Goal: Find specific page/section: Find specific page/section

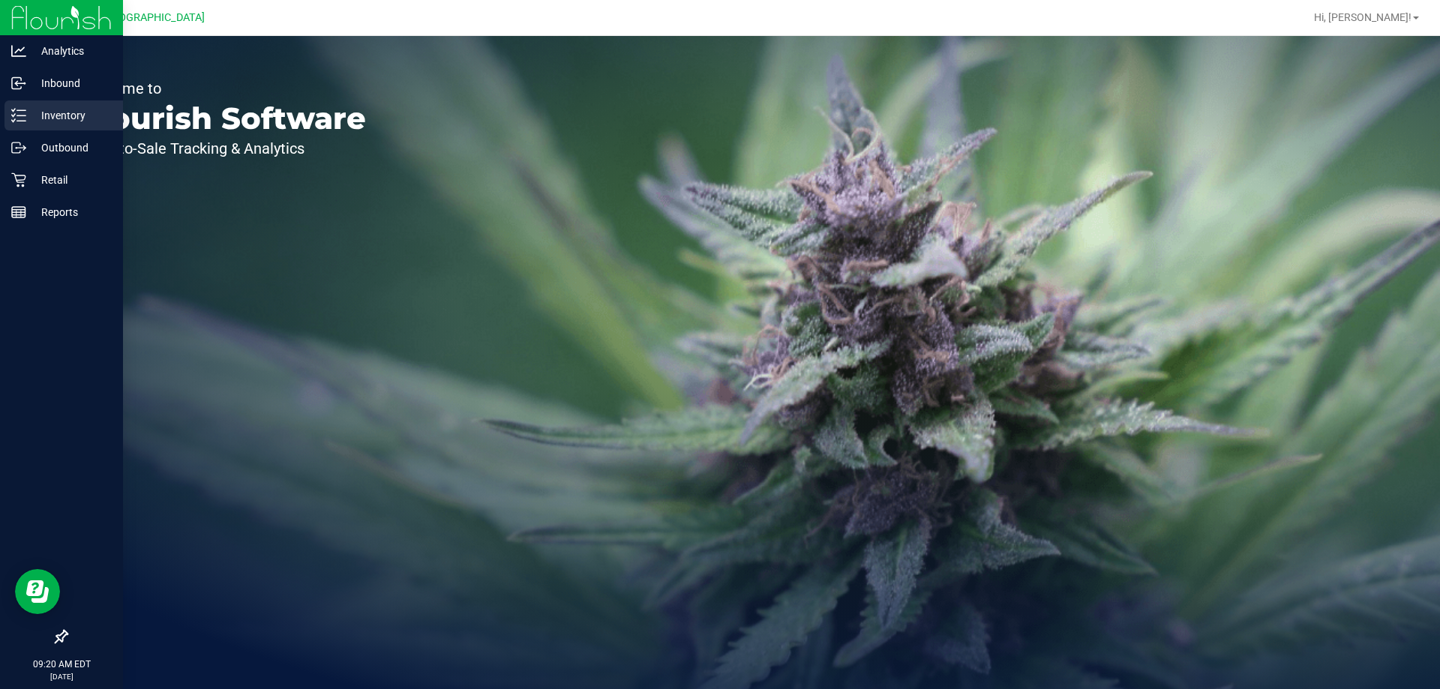
click at [56, 108] on p "Inventory" at bounding box center [71, 116] width 90 height 18
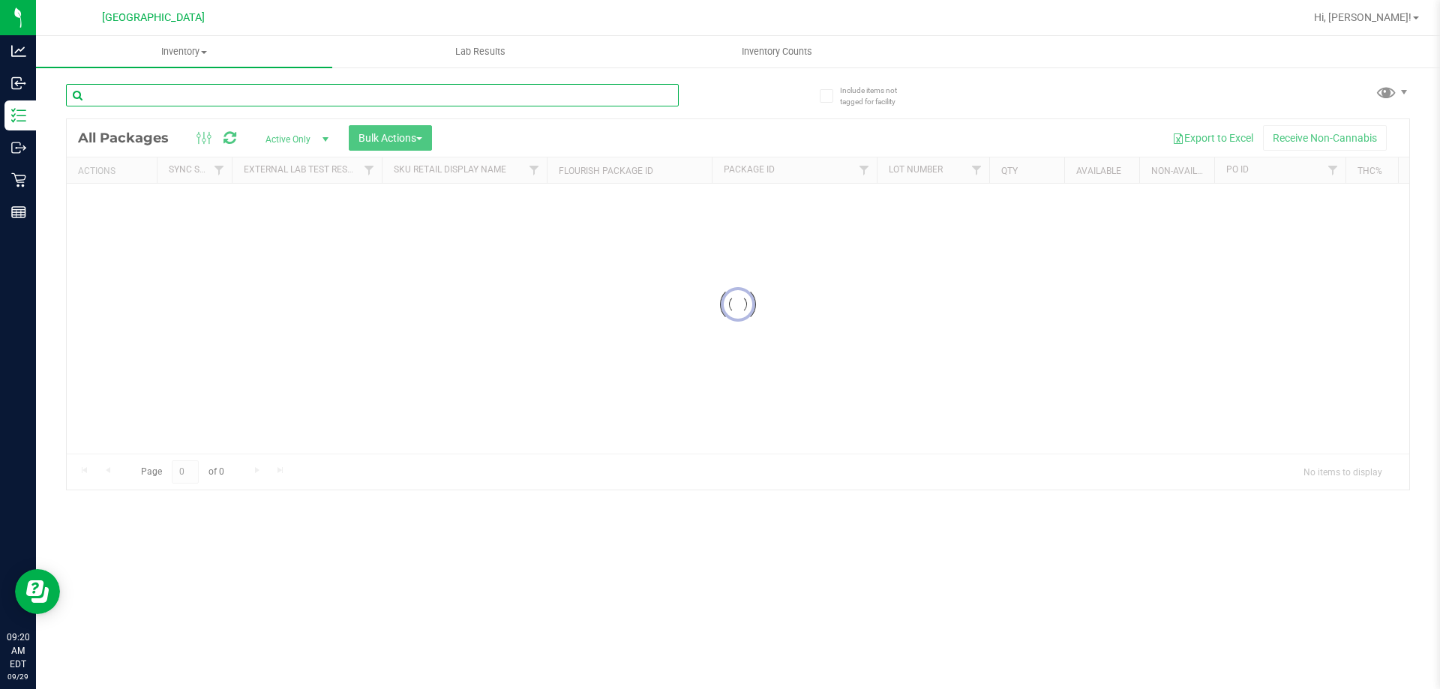
click at [267, 98] on input "text" at bounding box center [372, 95] width 613 height 23
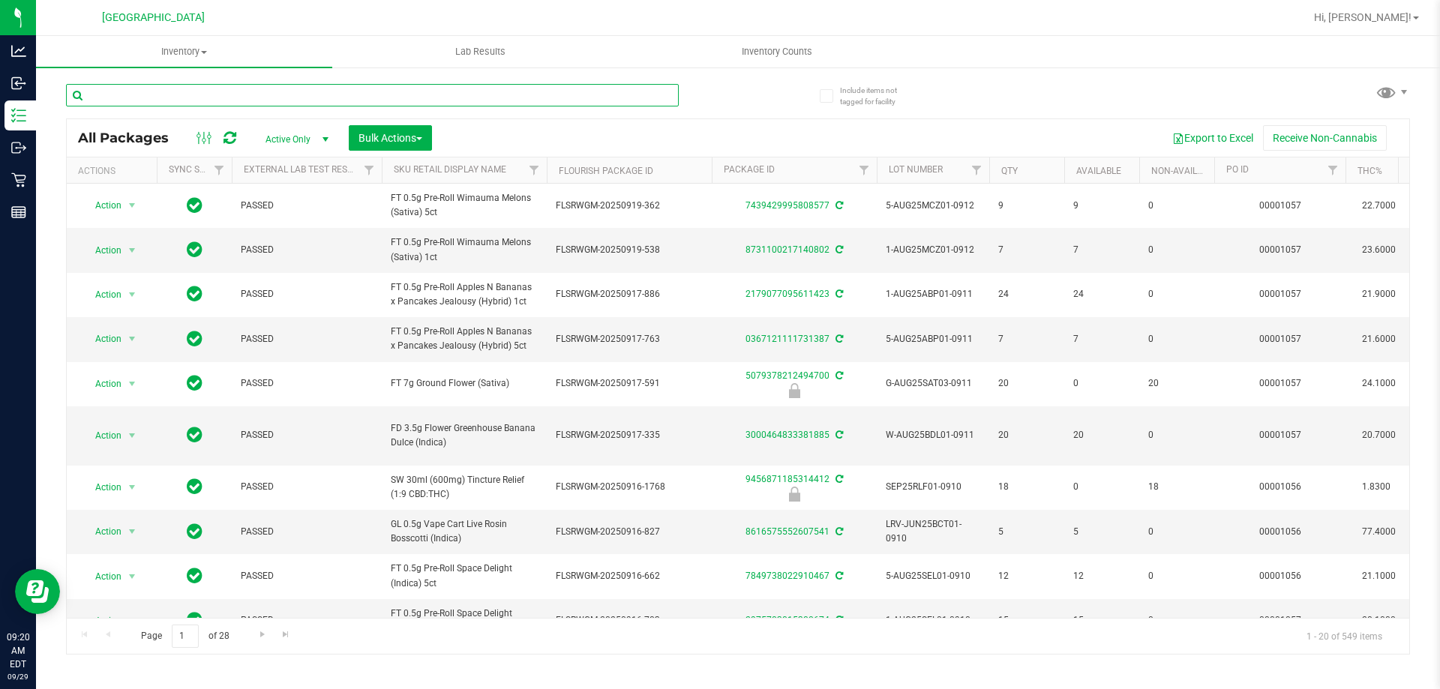
click at [209, 91] on input "text" at bounding box center [372, 95] width 613 height 23
click at [277, 94] on input "text" at bounding box center [372, 95] width 613 height 23
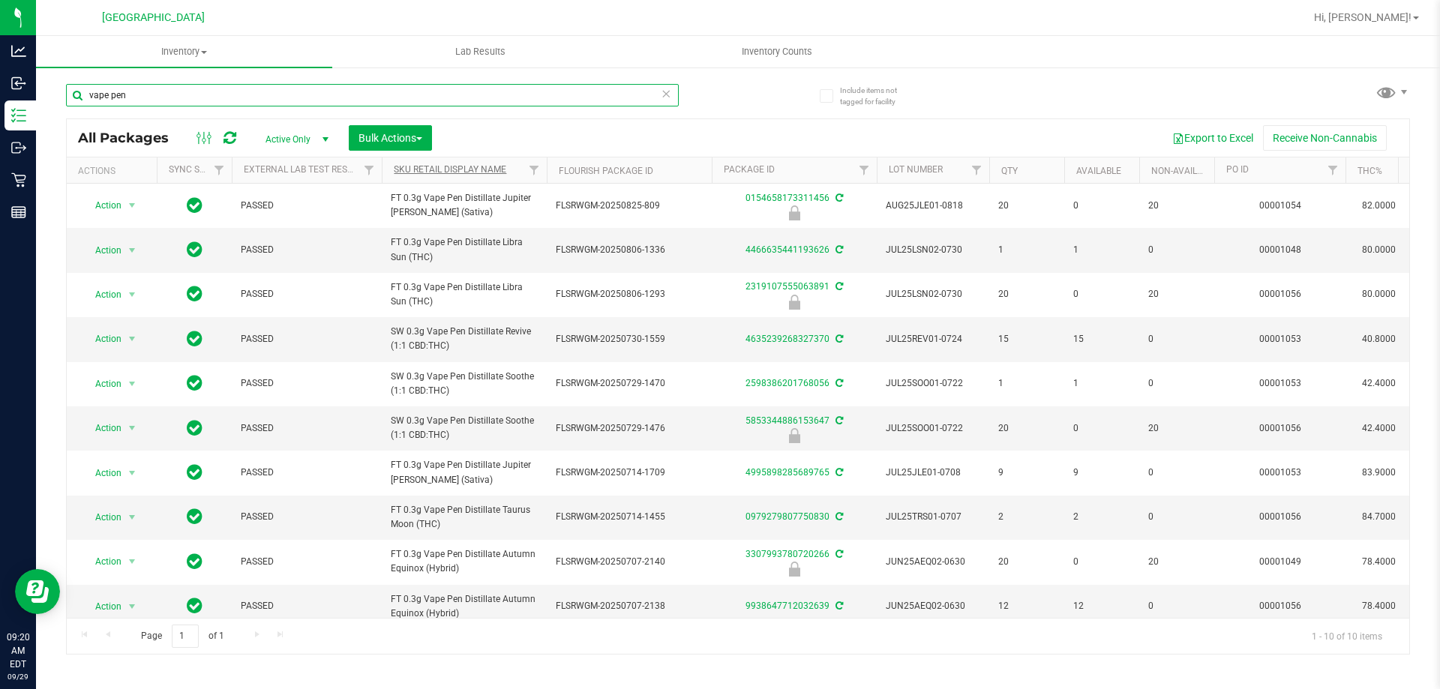
type input "vape pen"
click at [491, 165] on link "Sku Retail Display Name" at bounding box center [450, 169] width 113 height 11
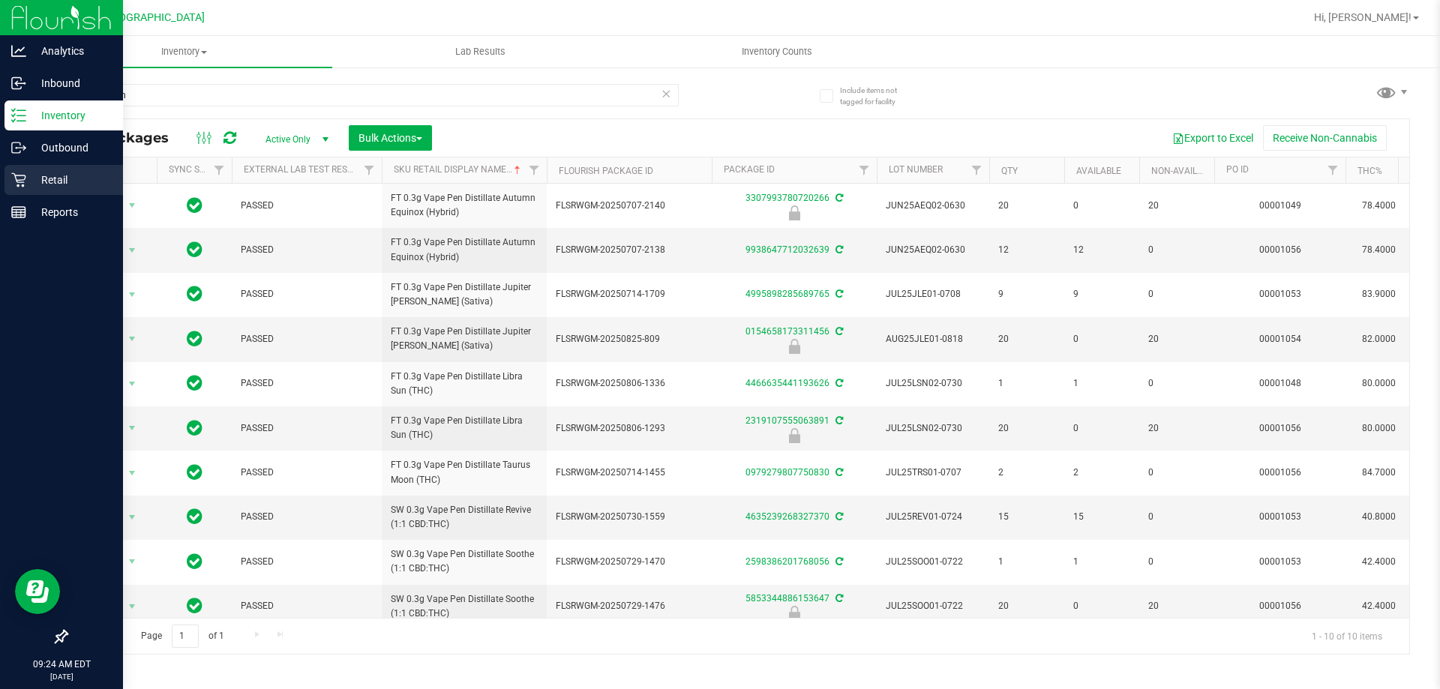
click at [68, 170] on div "Retail" at bounding box center [64, 180] width 119 height 30
